Goal: Task Accomplishment & Management: Manage account settings

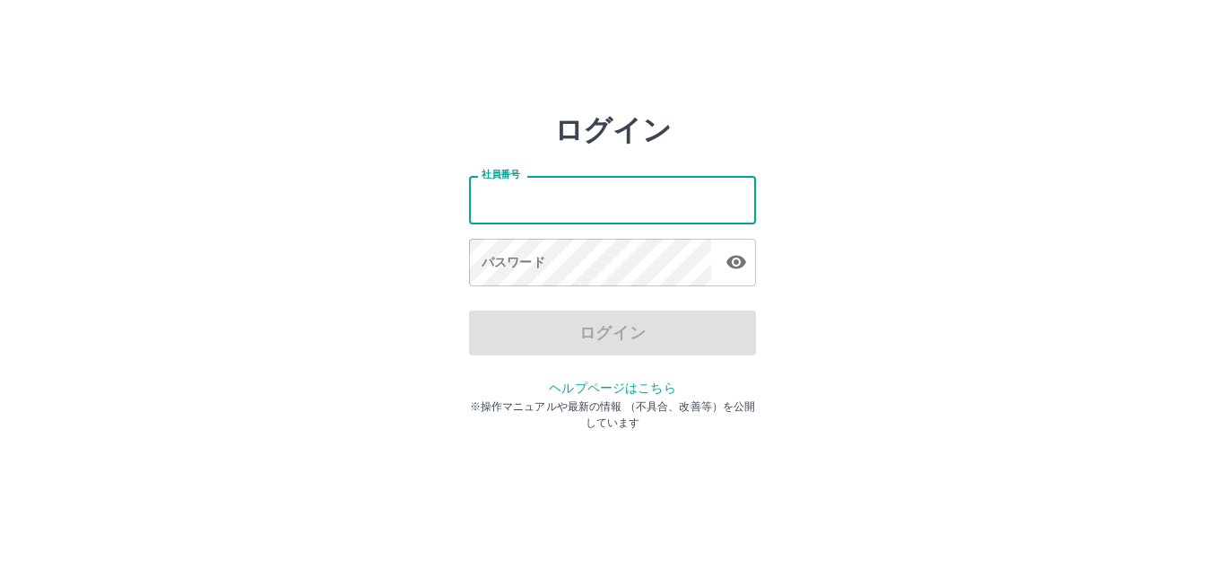
click at [541, 213] on input "社員番号" at bounding box center [612, 200] width 287 height 48
type input "*******"
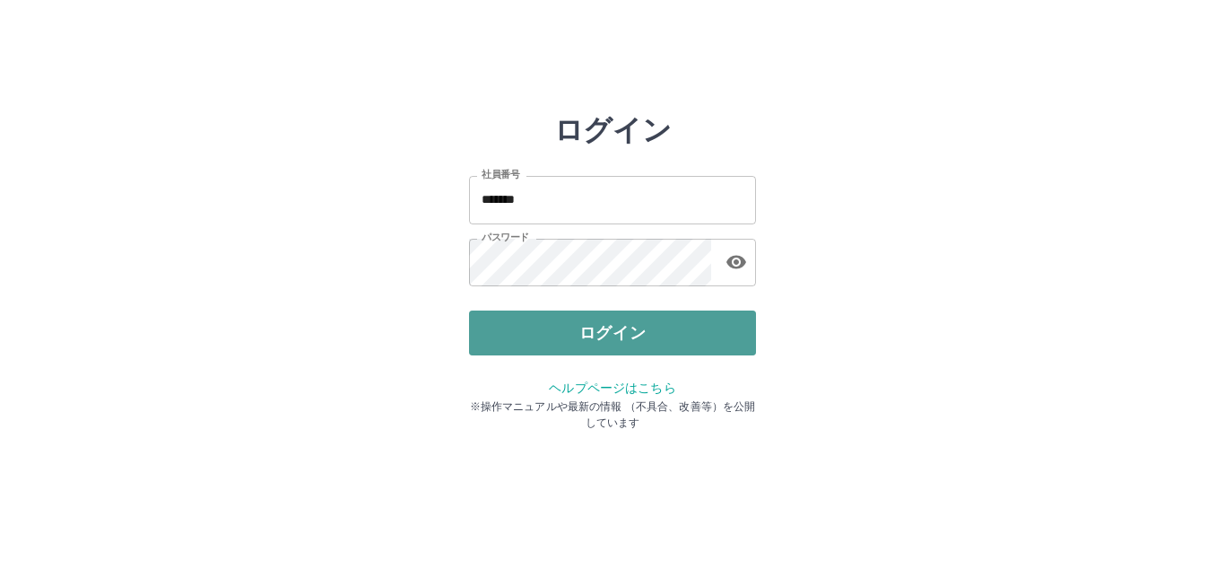
click at [647, 343] on button "ログイン" at bounding box center [612, 332] width 287 height 45
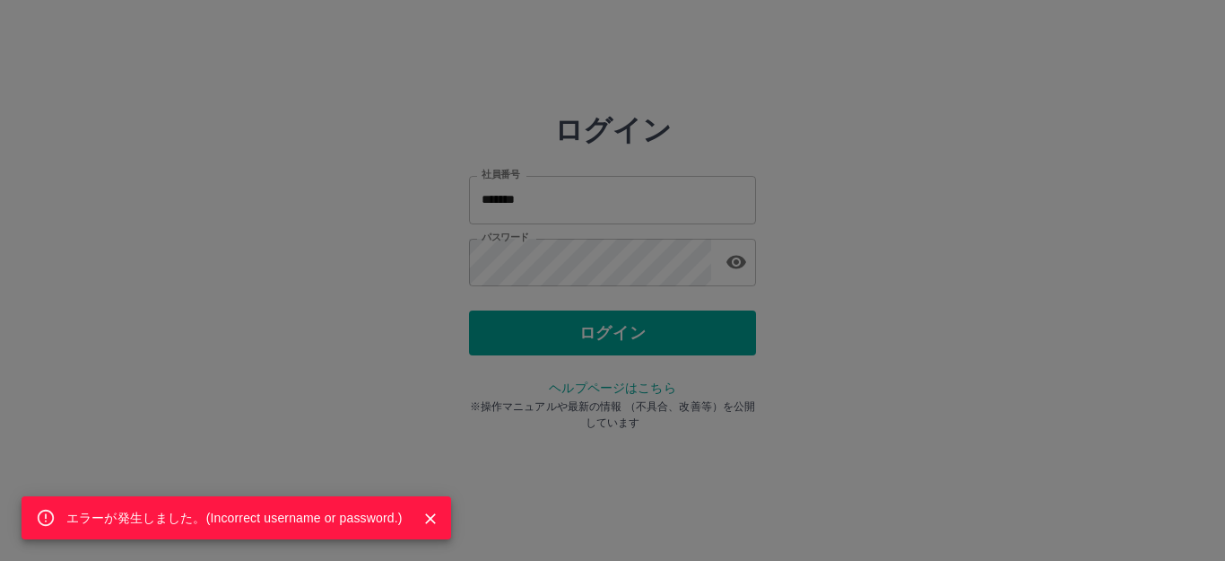
click at [600, 253] on div "エラーが発生しました。( Incorrect username or password. )" at bounding box center [612, 280] width 1225 height 561
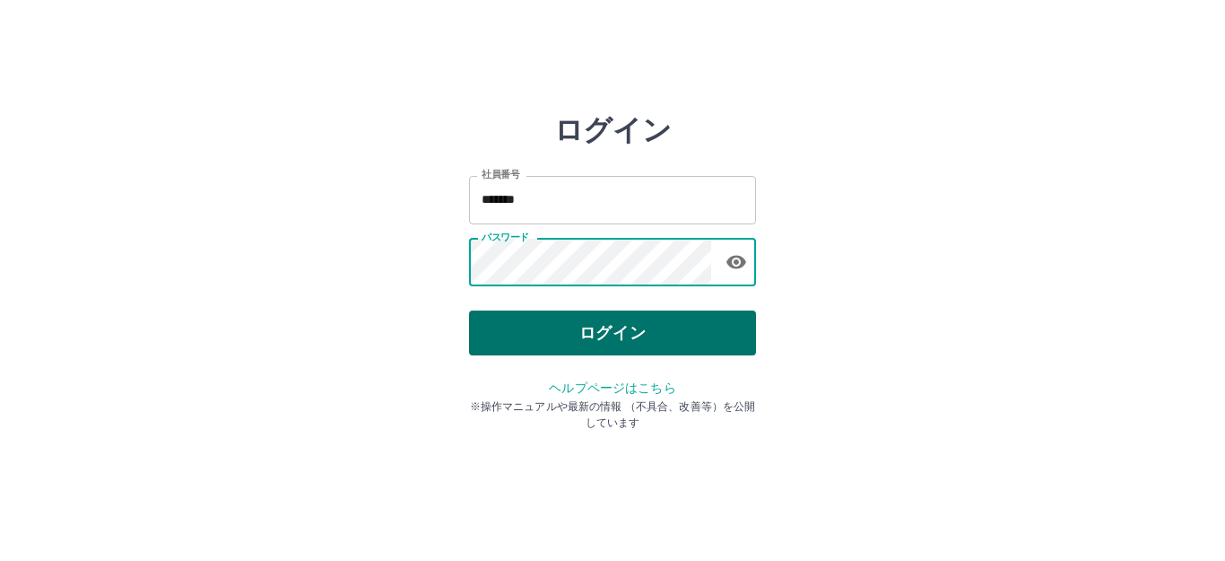
click at [568, 327] on button "ログイン" at bounding box center [612, 332] width 287 height 45
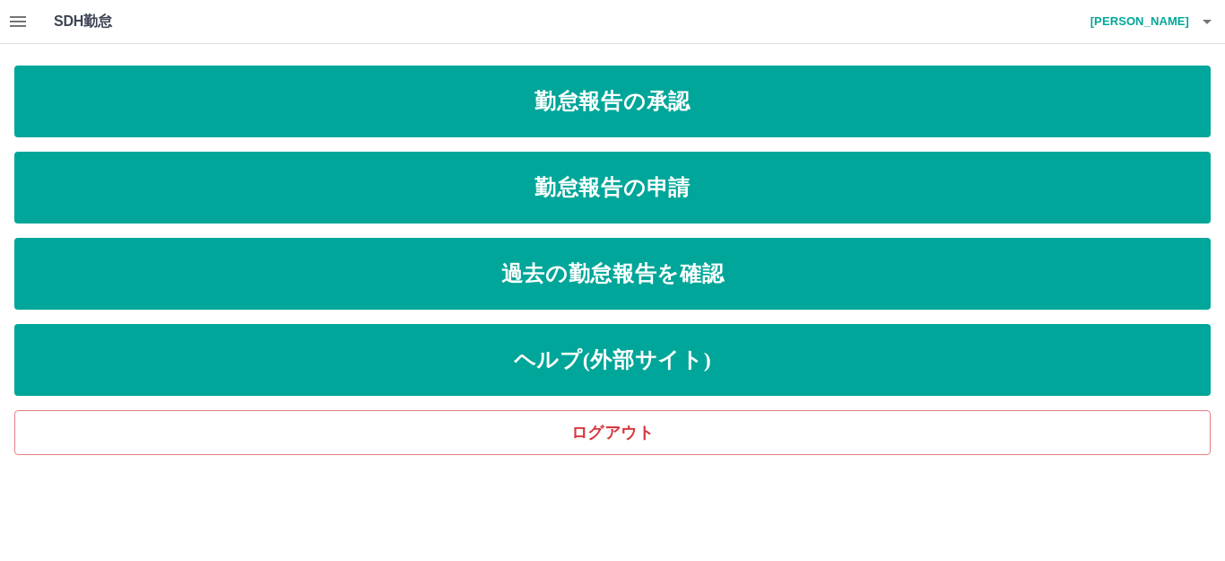
click at [22, 22] on icon "button" at bounding box center [18, 21] width 16 height 11
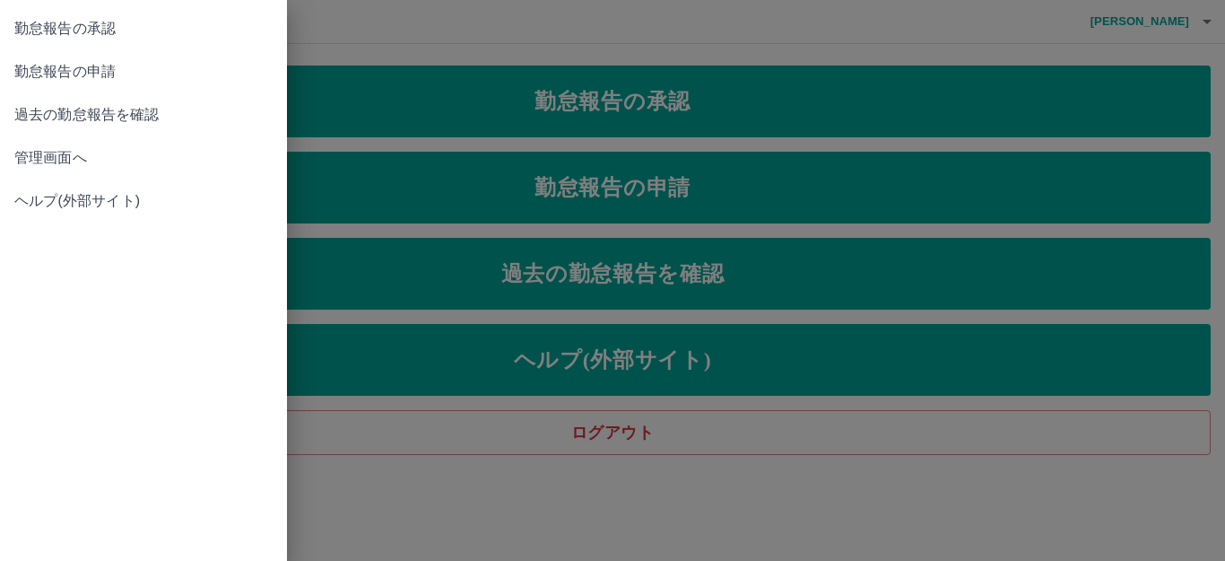
drag, startPoint x: 71, startPoint y: 158, endPoint x: 85, endPoint y: 166, distance: 16.5
click at [72, 158] on span "管理画面へ" at bounding box center [143, 158] width 258 height 22
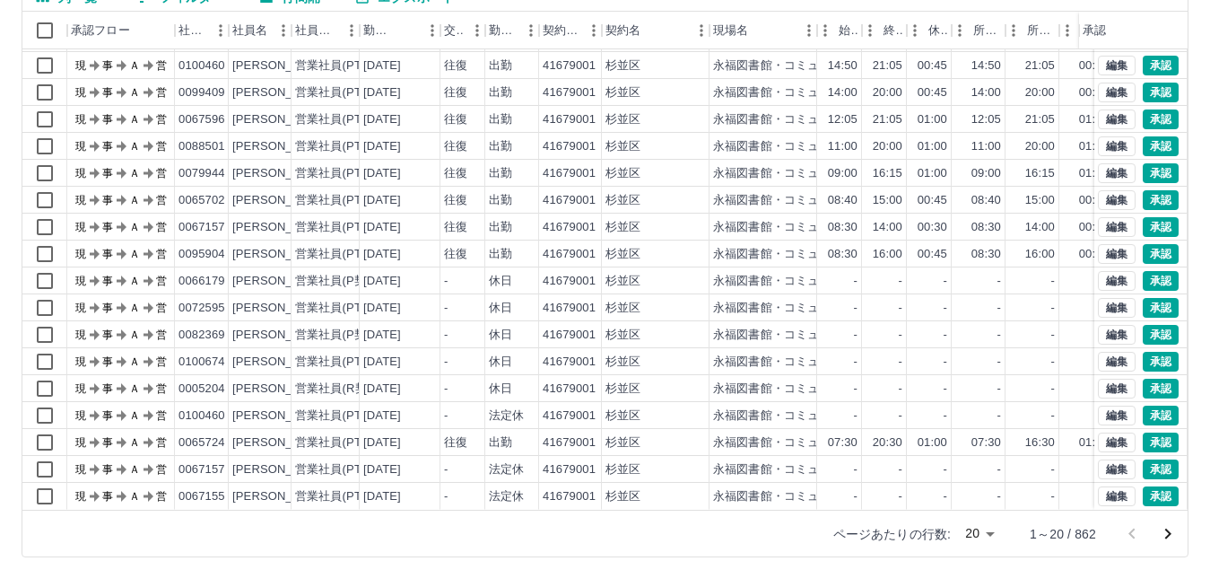
scroll to position [197, 0]
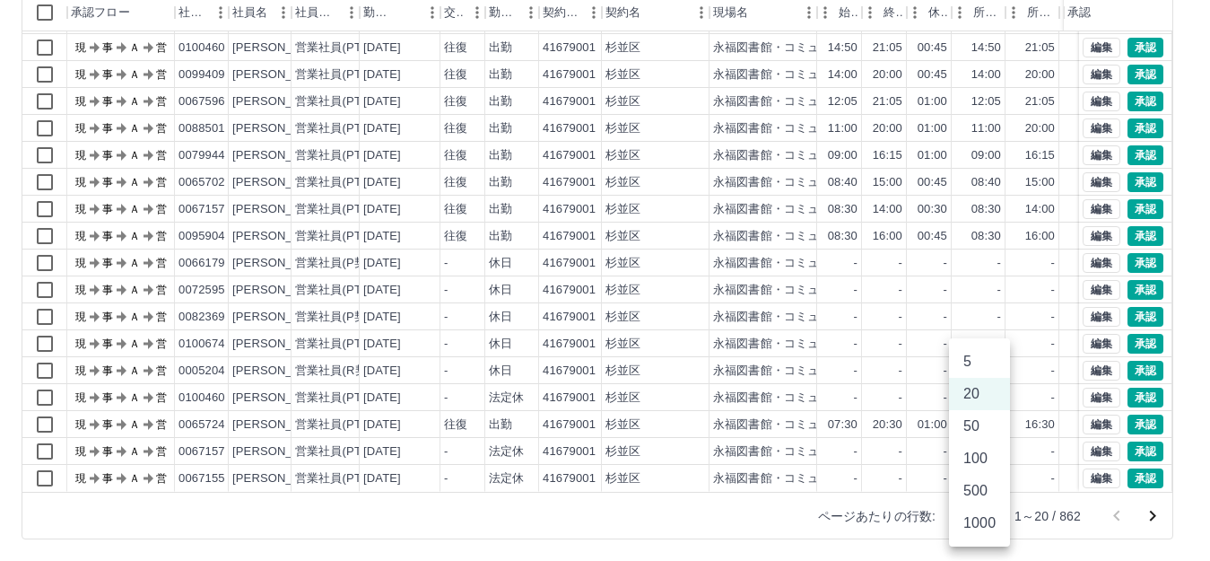
click at [996, 515] on body "SDH勤怠 横須賀　優 勤務実績承認 前月 2025年08月 次月 今月 月選択 承認モード 削除モード 一括承認 列一覧 0 フィルター 行間隔 エクスポー…" at bounding box center [605, 182] width 1210 height 758
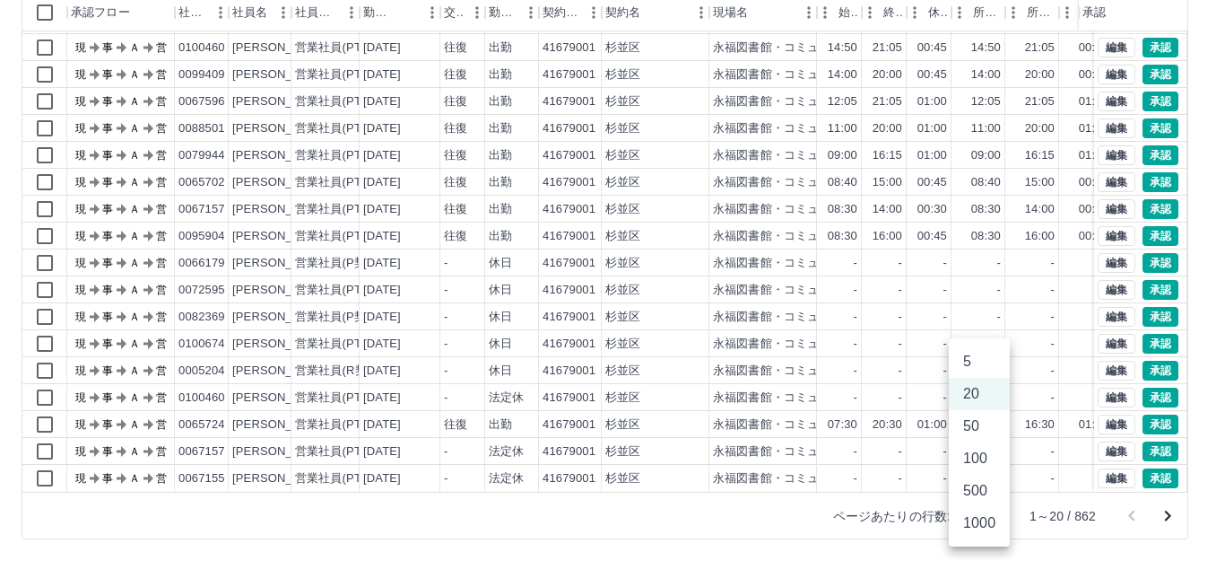
click at [974, 425] on li "50" at bounding box center [979, 426] width 61 height 32
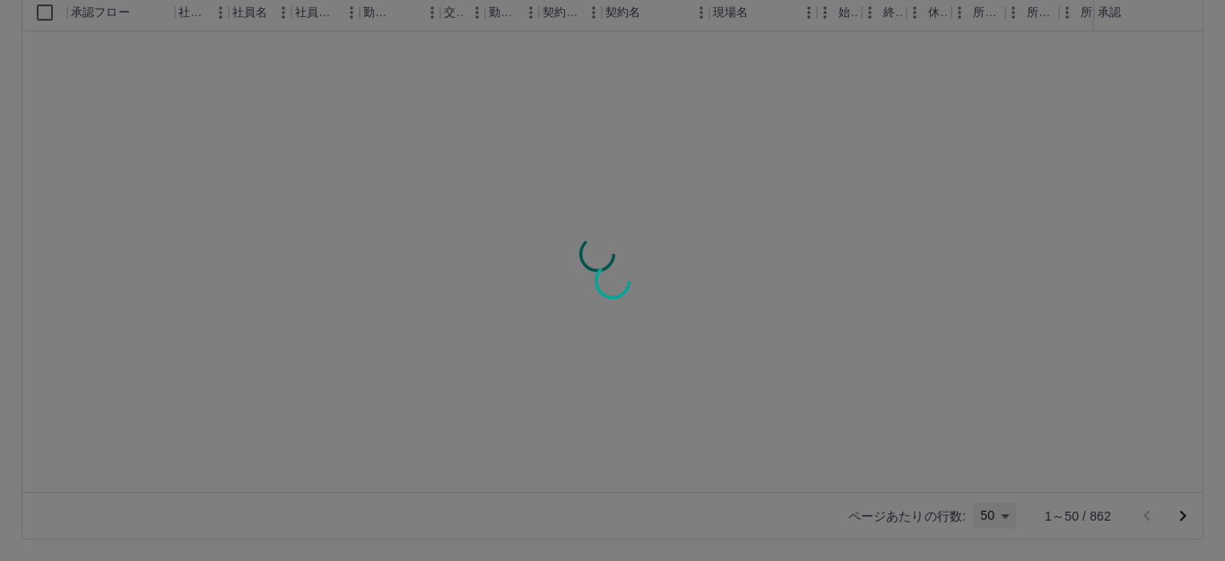
type input "**"
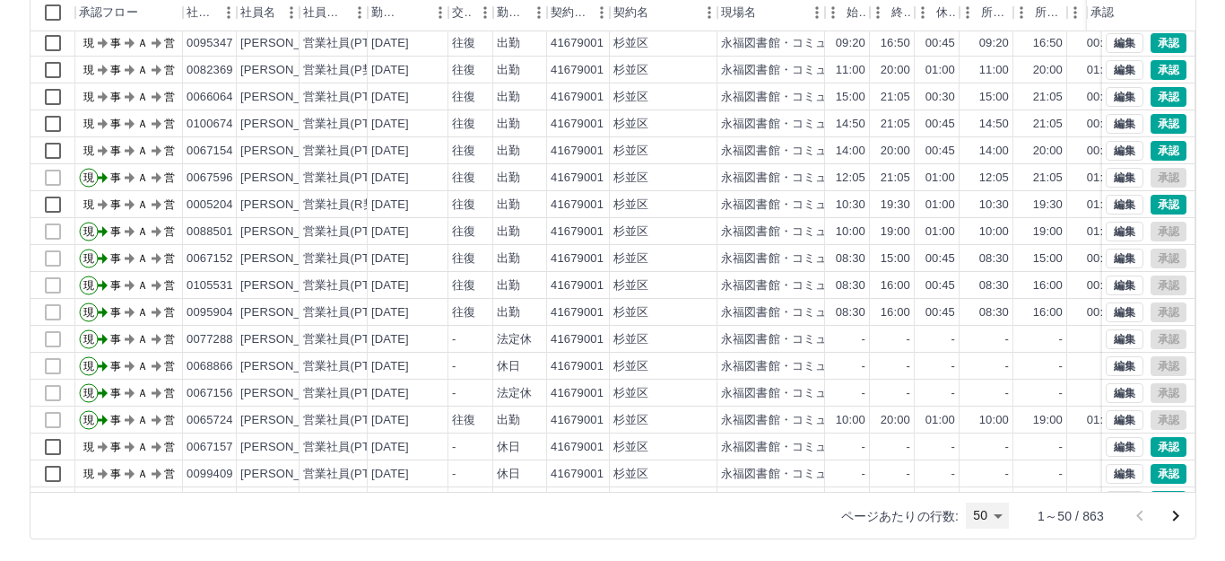
scroll to position [807, 0]
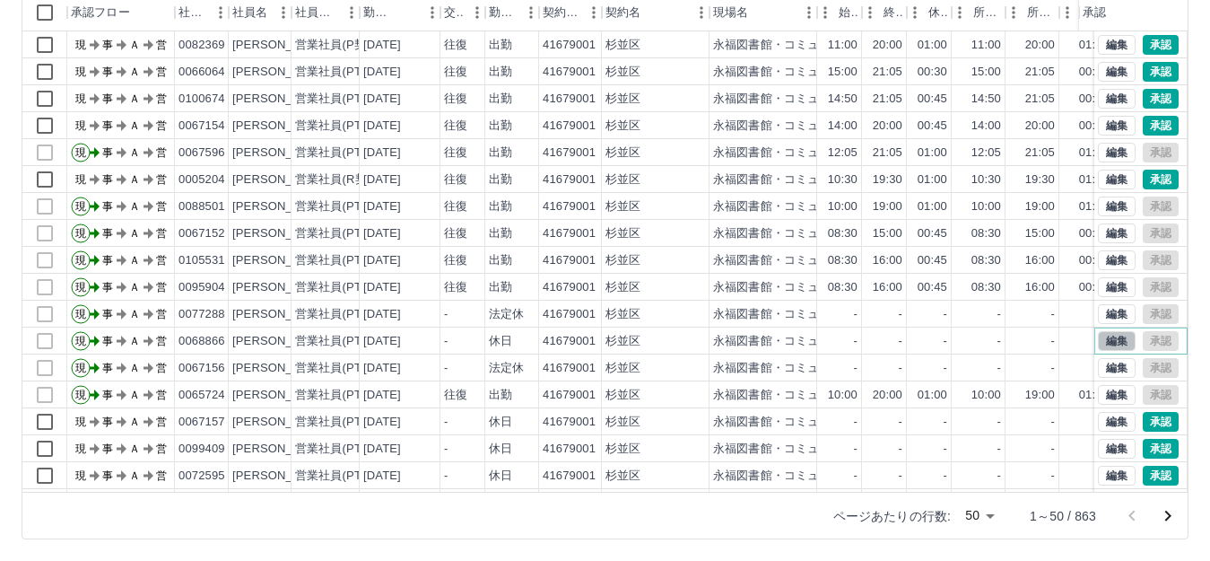
click at [1100, 340] on button "編集" at bounding box center [1117, 341] width 38 height 20
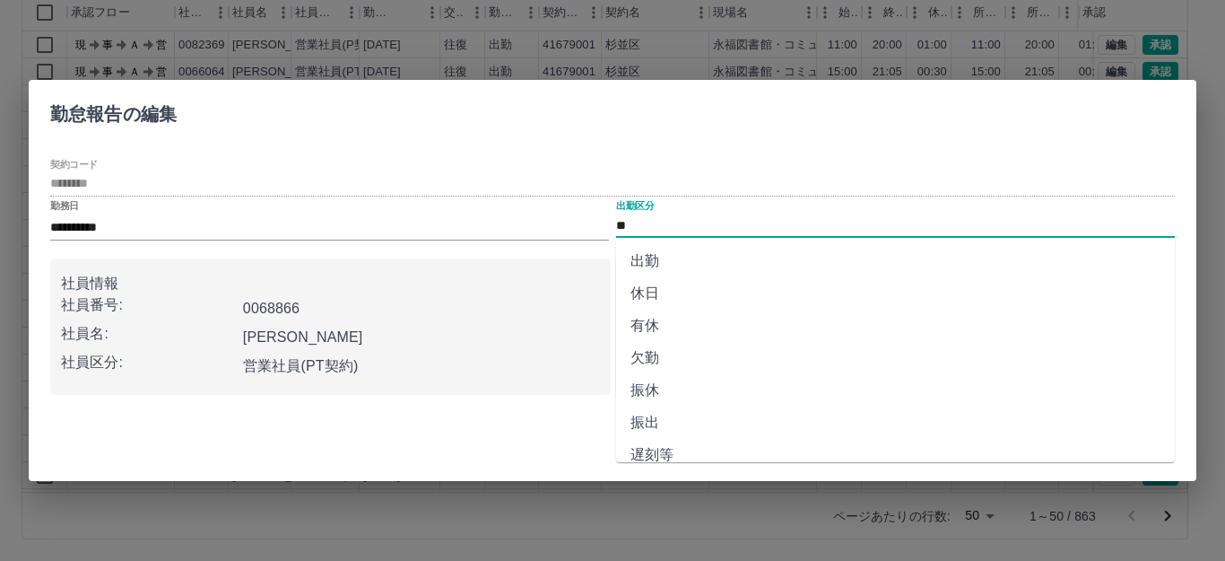
click at [660, 227] on input "**" at bounding box center [895, 225] width 559 height 22
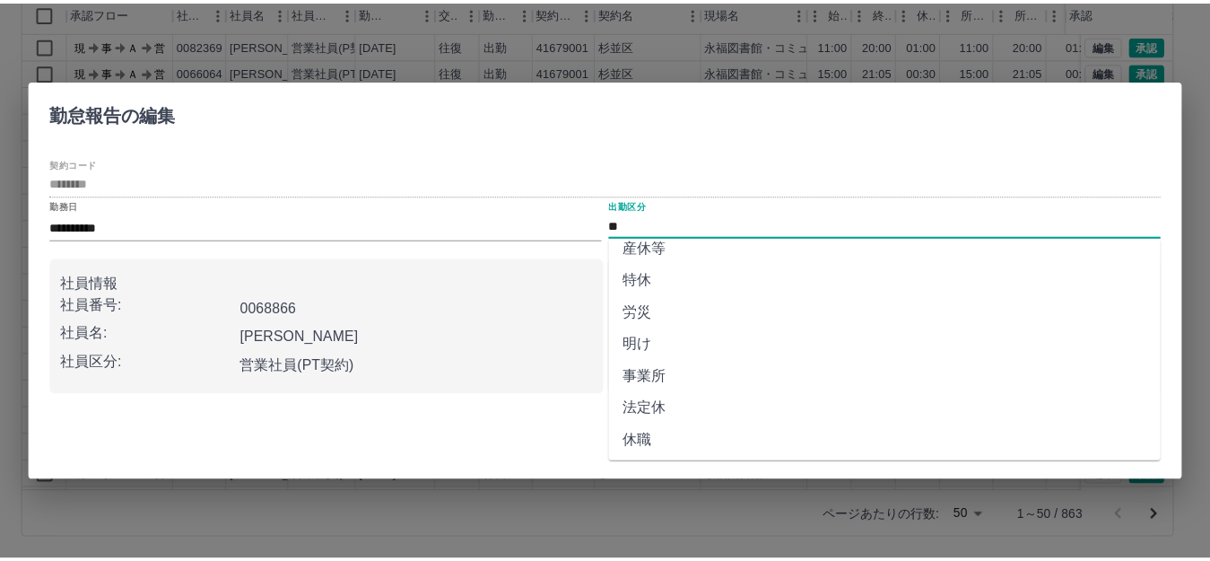
scroll to position [371, 0]
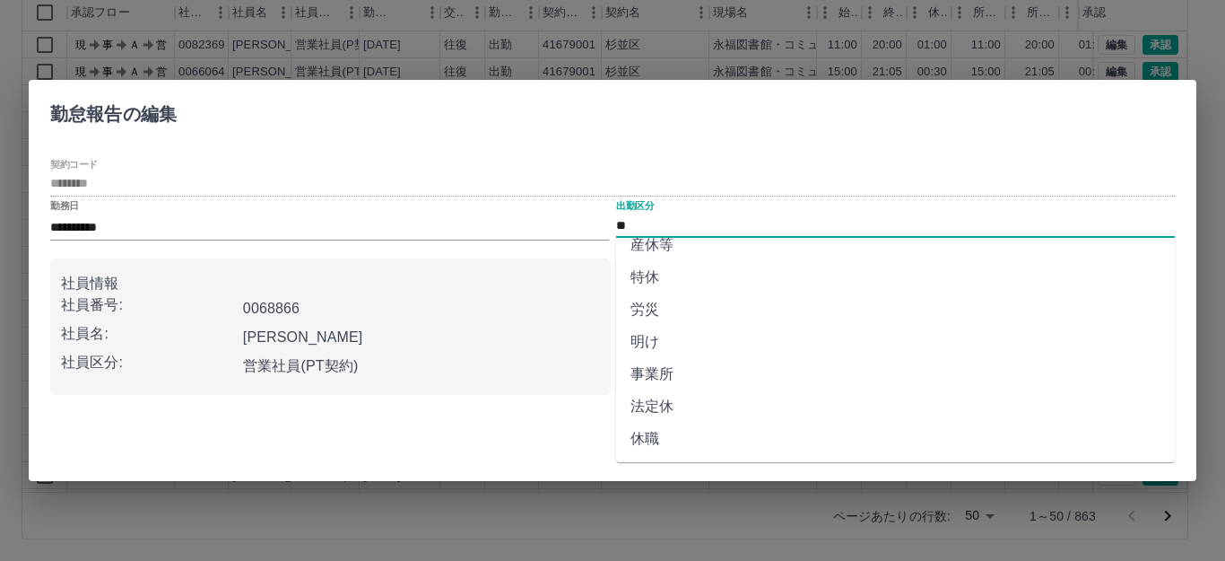
click at [674, 399] on li "法定休" at bounding box center [895, 406] width 559 height 32
type input "***"
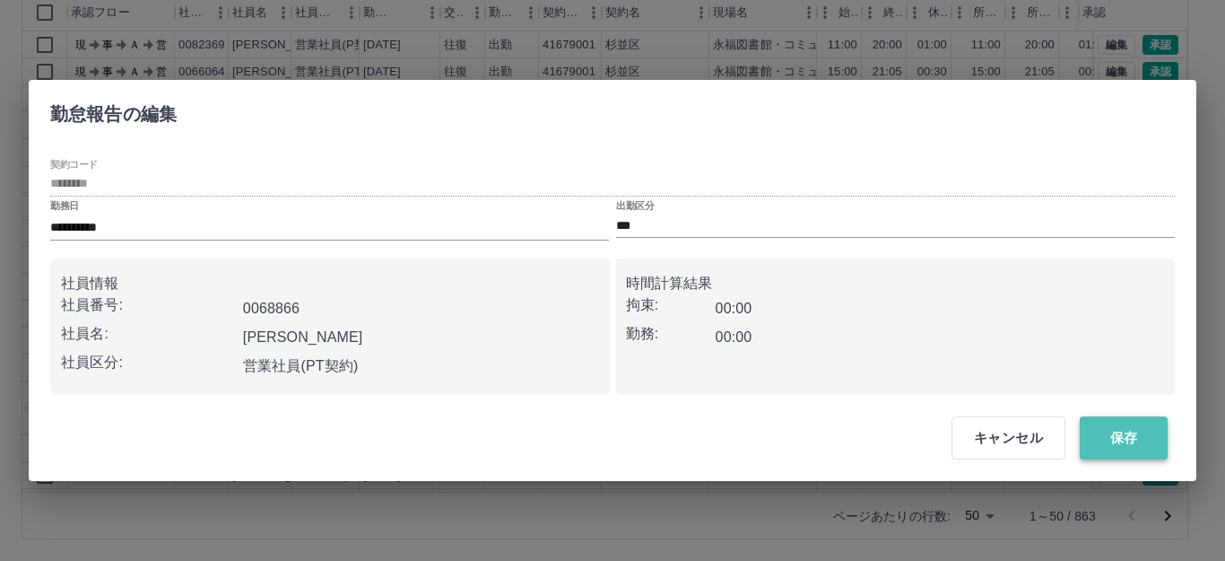
click at [1138, 436] on button "保存" at bounding box center [1124, 437] width 88 height 43
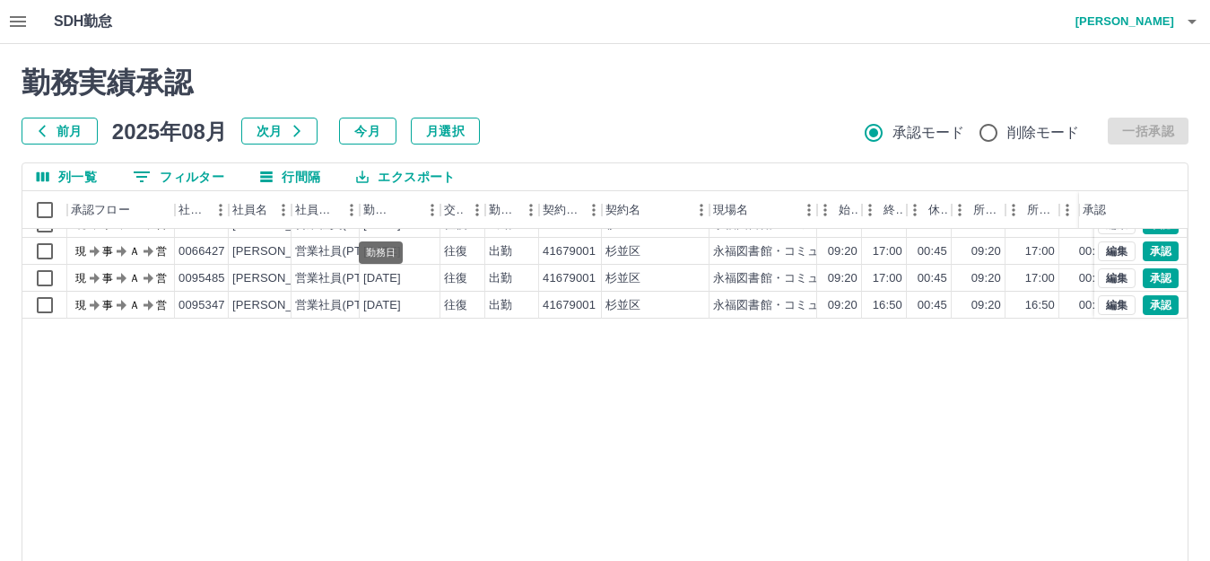
scroll to position [269, 0]
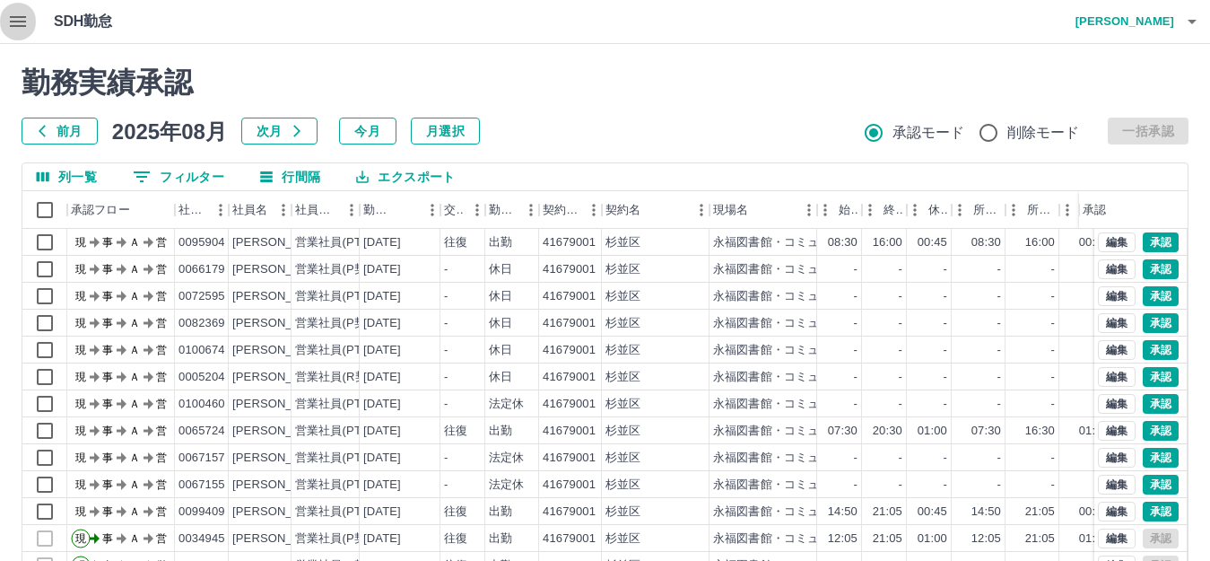
click at [22, 19] on icon "button" at bounding box center [18, 22] width 22 height 22
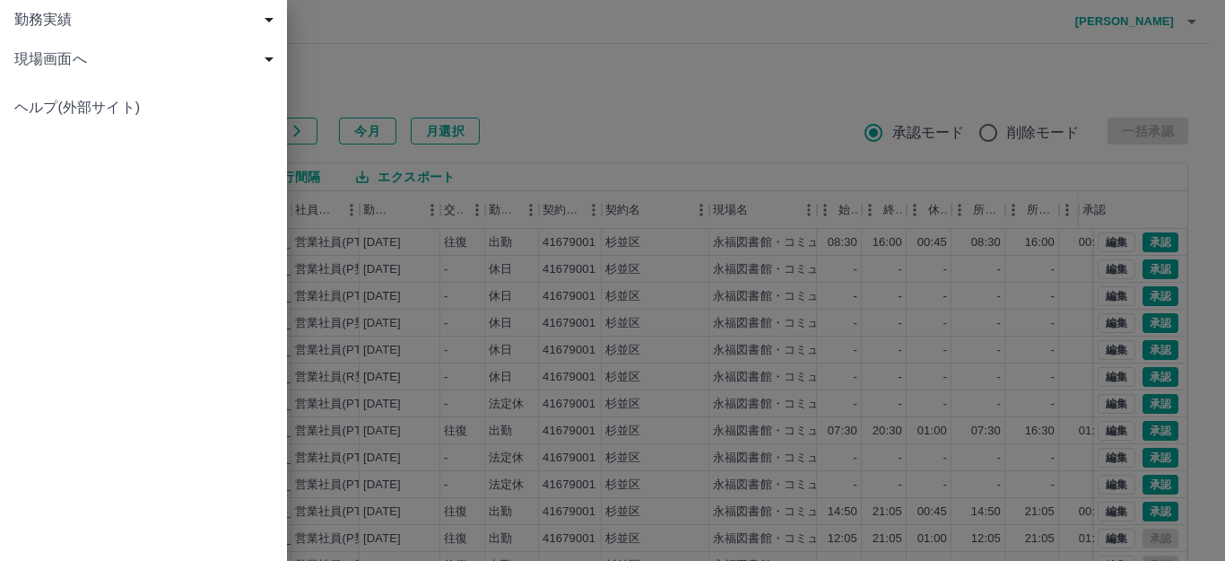
click at [57, 56] on span "現場画面へ" at bounding box center [146, 59] width 265 height 22
click at [68, 98] on span "現場画面へ" at bounding box center [152, 99] width 240 height 22
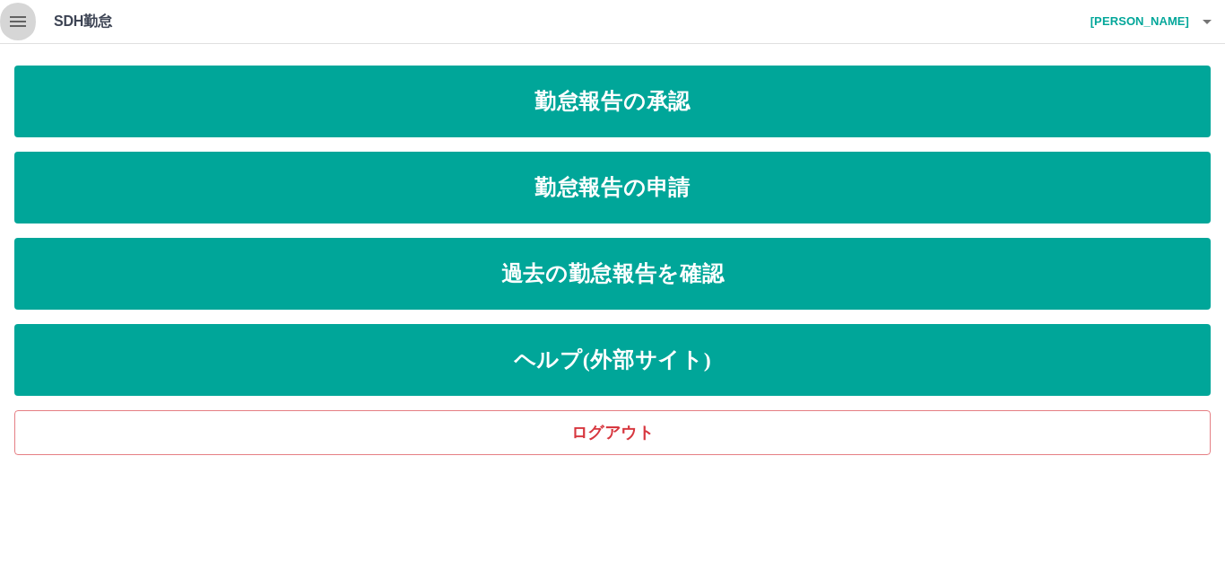
click at [11, 26] on icon "button" at bounding box center [18, 21] width 16 height 11
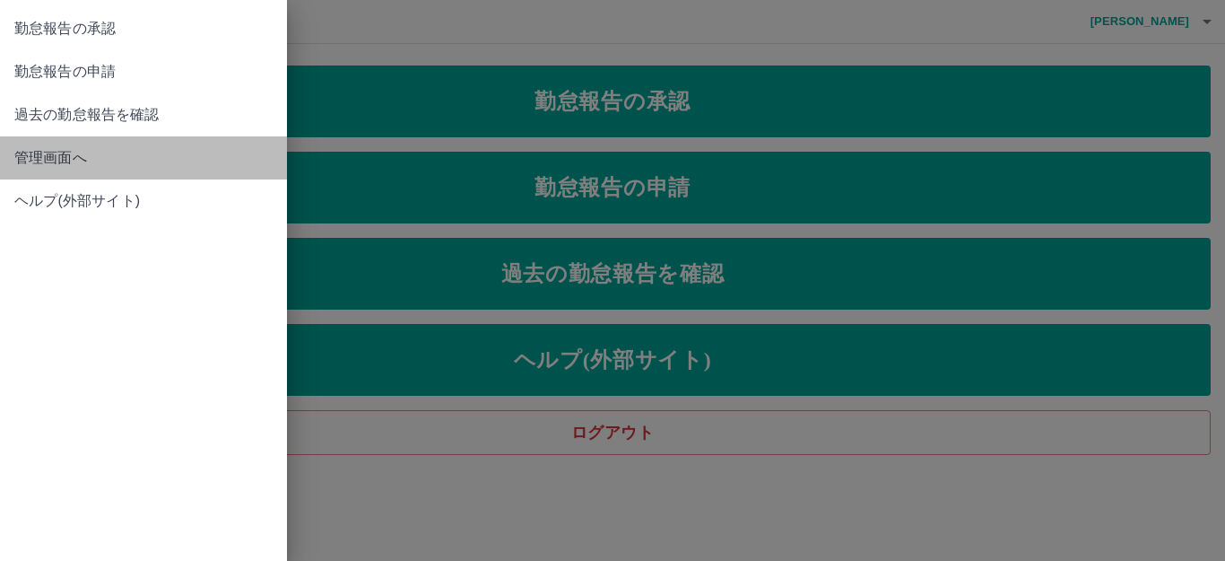
click at [93, 154] on span "管理画面へ" at bounding box center [143, 158] width 258 height 22
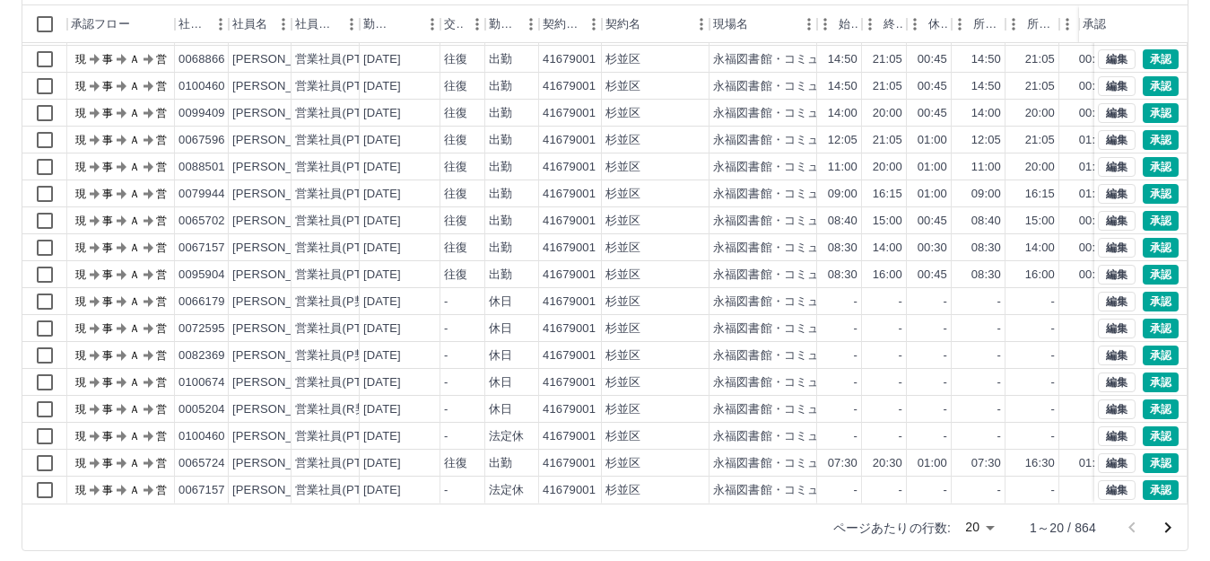
scroll to position [197, 0]
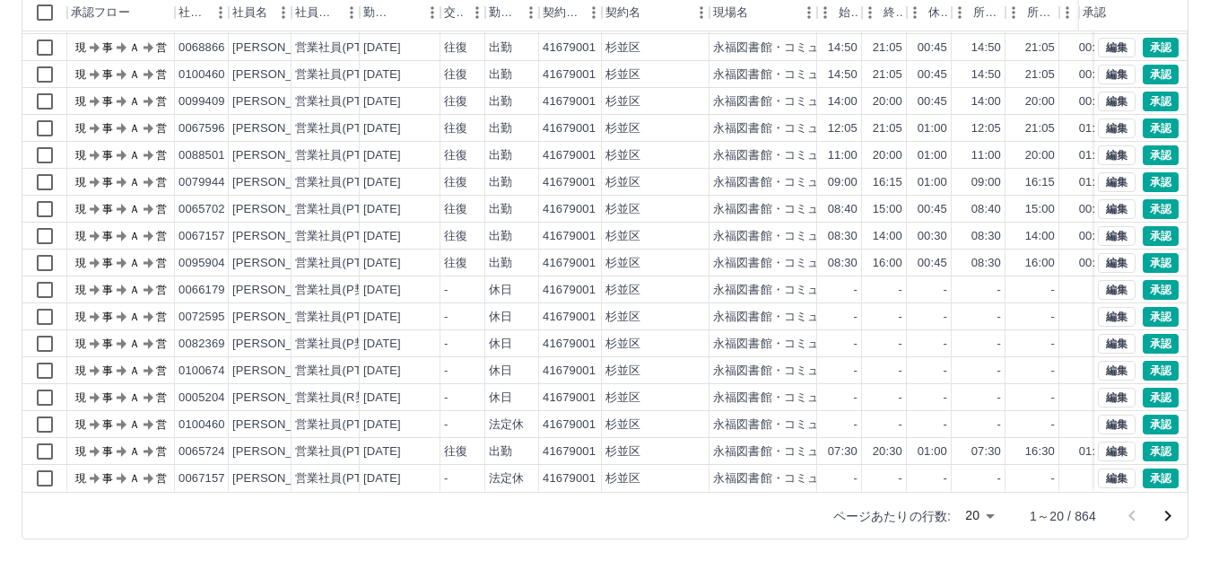
click at [990, 518] on body "SDH勤怠 横須賀　優 勤務実績承認 前月 2025年08月 次月 今月 月選択 承認モード 削除モード 一括承認 列一覧 0 フィルター 行間隔 エクスポー…" at bounding box center [605, 182] width 1210 height 758
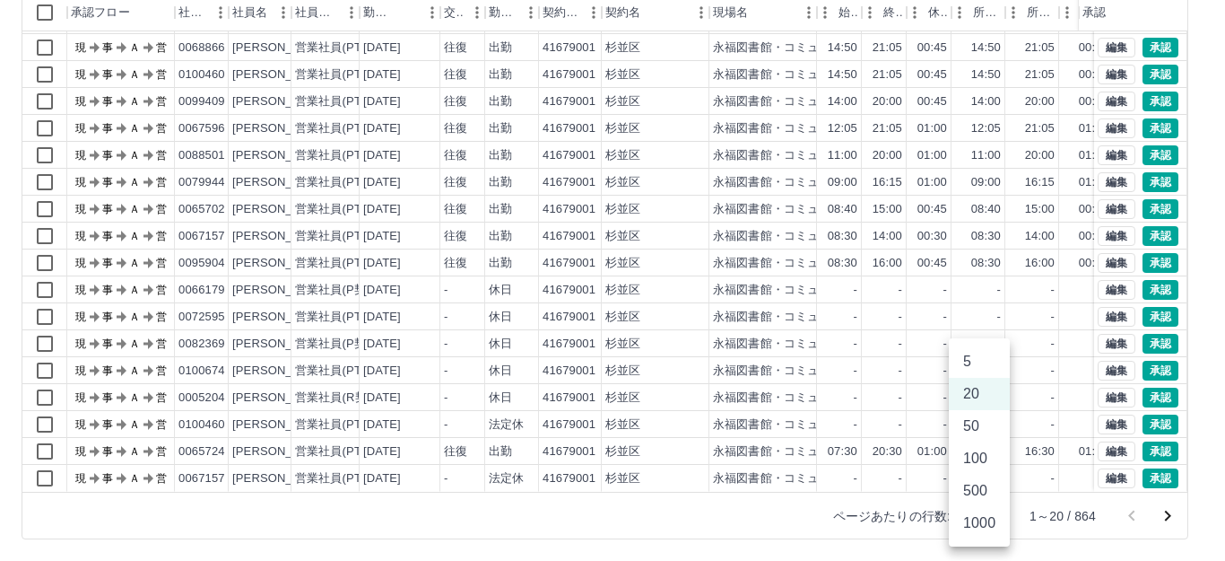
click at [976, 432] on li "50" at bounding box center [979, 426] width 61 height 32
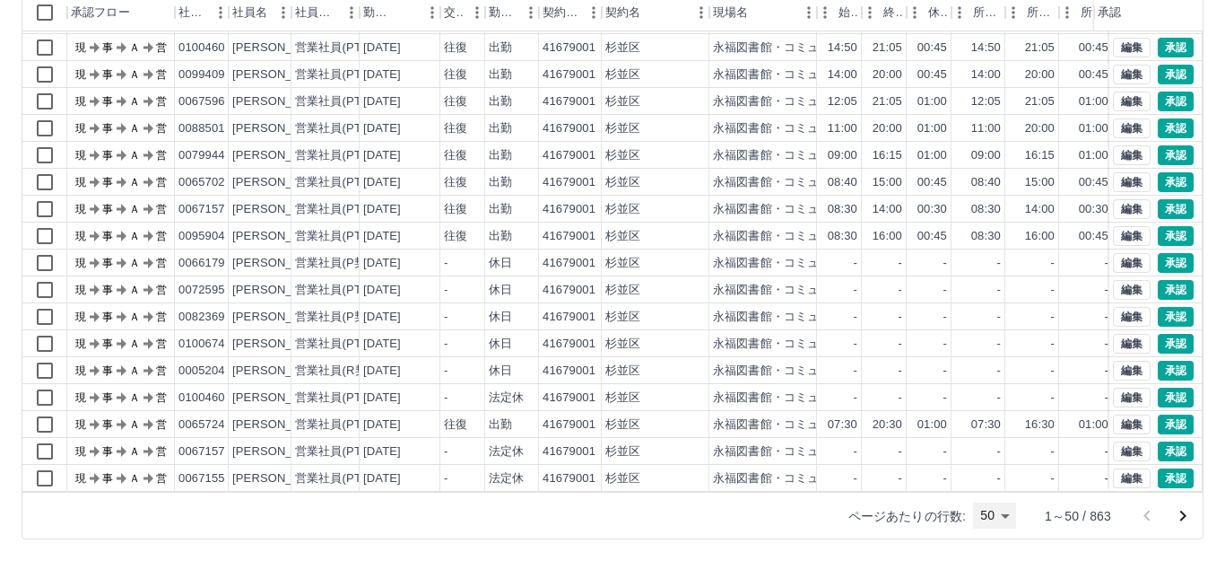
type input "**"
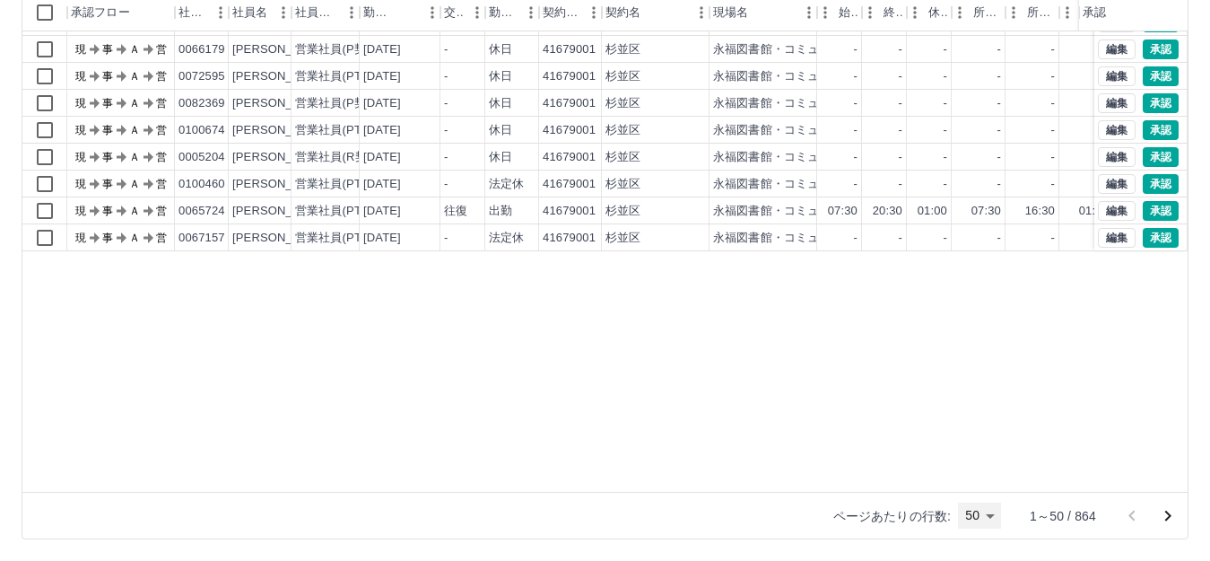
scroll to position [0, 0]
